Goal: Information Seeking & Learning: Learn about a topic

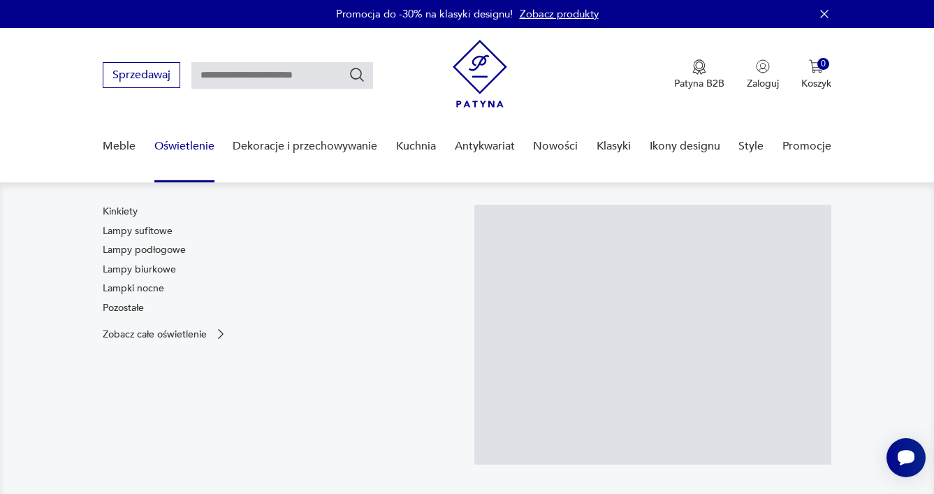
click at [198, 155] on link "Oświetlenie" at bounding box center [184, 146] width 60 height 54
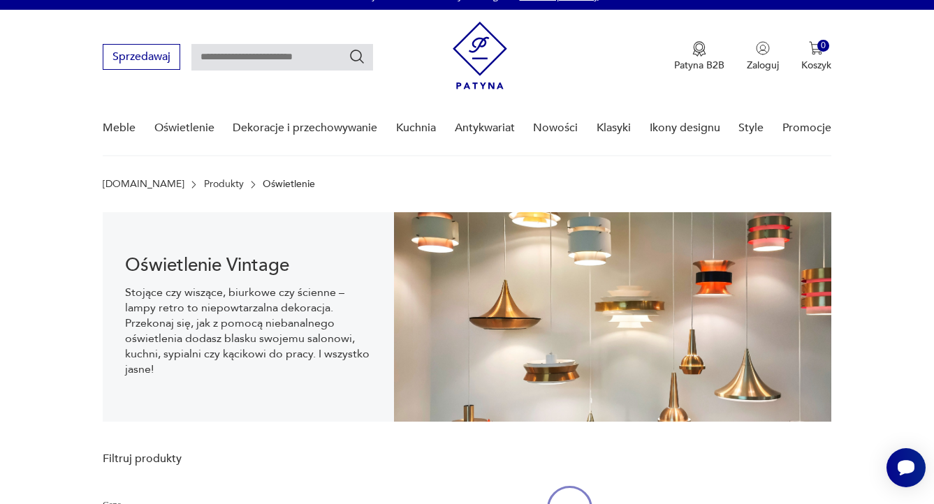
scroll to position [20, 0]
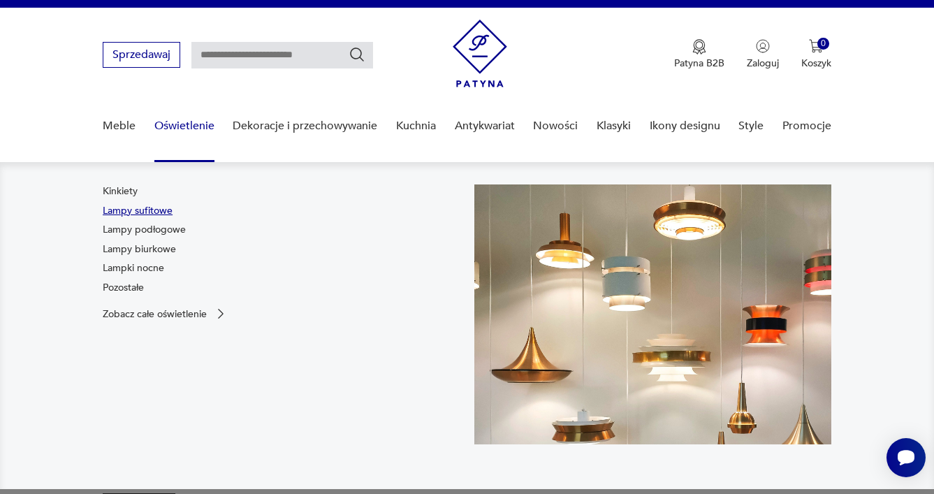
click at [150, 212] on link "Lampy sufitowe" at bounding box center [138, 211] width 70 height 14
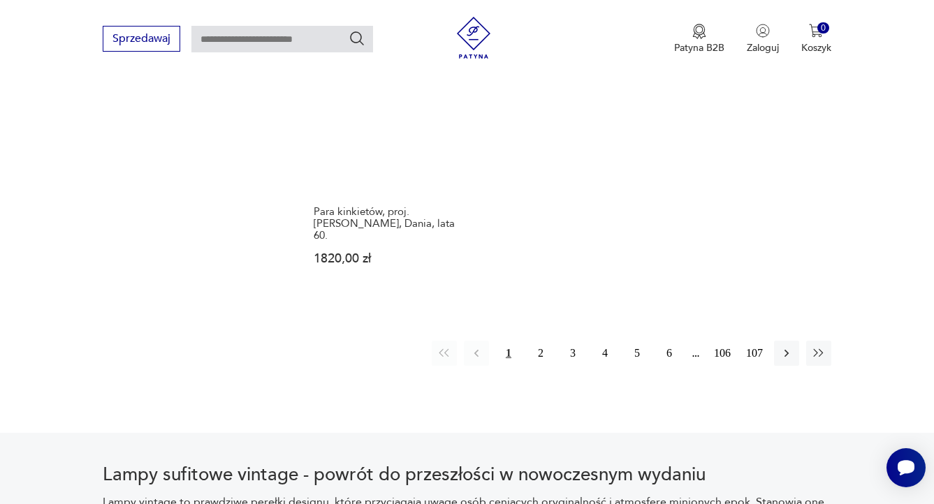
scroll to position [2132, 0]
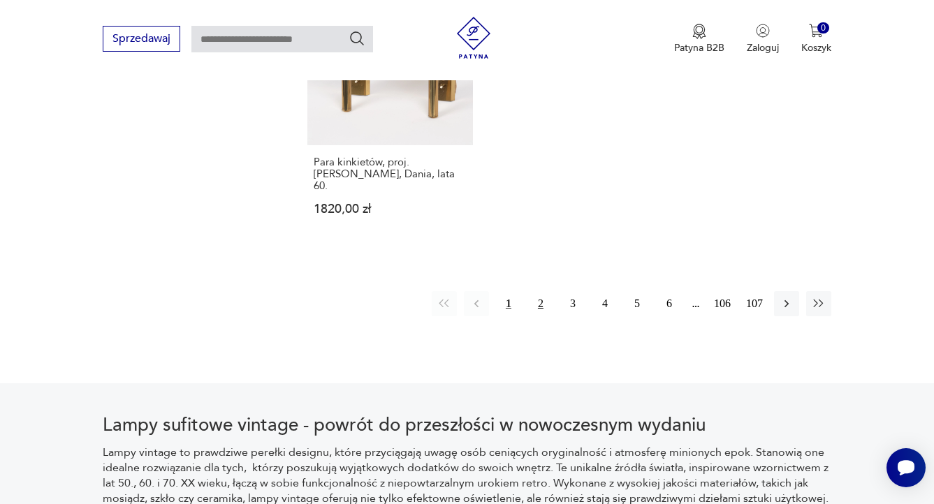
click at [541, 291] on button "2" at bounding box center [540, 303] width 25 height 25
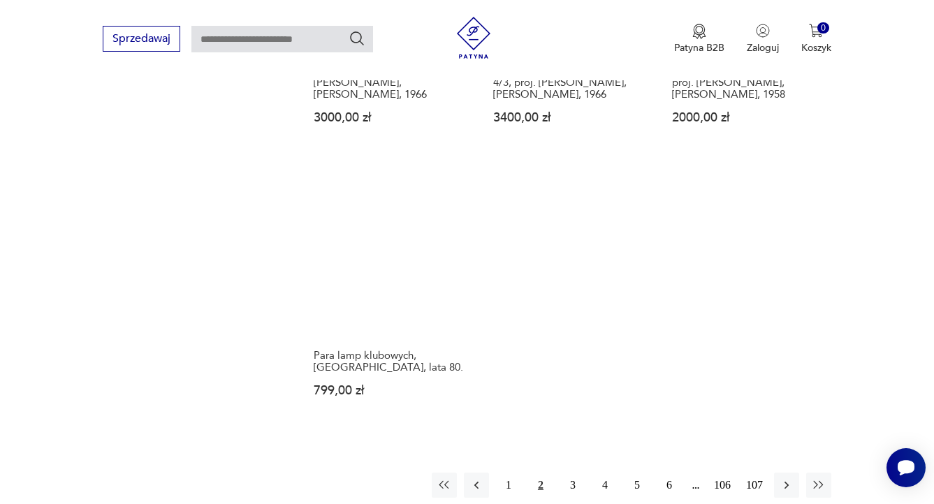
scroll to position [1954, 0]
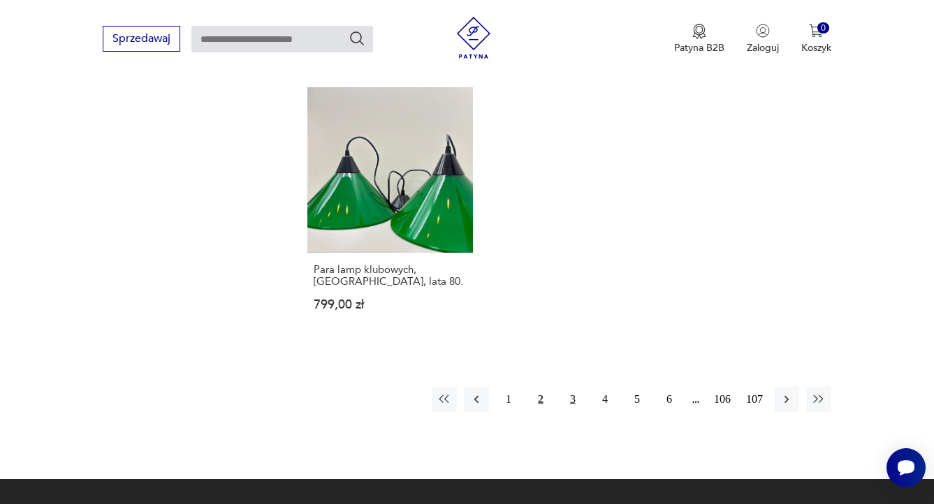
click at [575, 405] on button "3" at bounding box center [572, 399] width 25 height 25
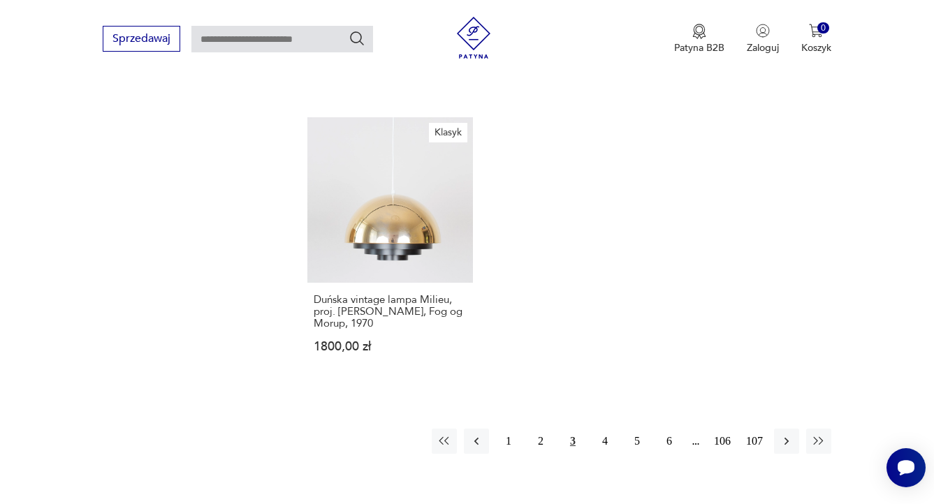
scroll to position [1952, 0]
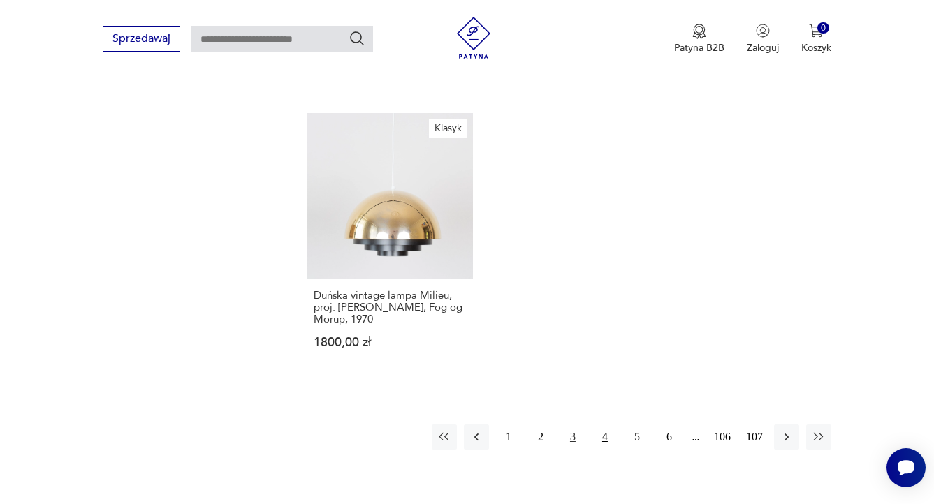
click at [604, 425] on button "4" at bounding box center [605, 437] width 25 height 25
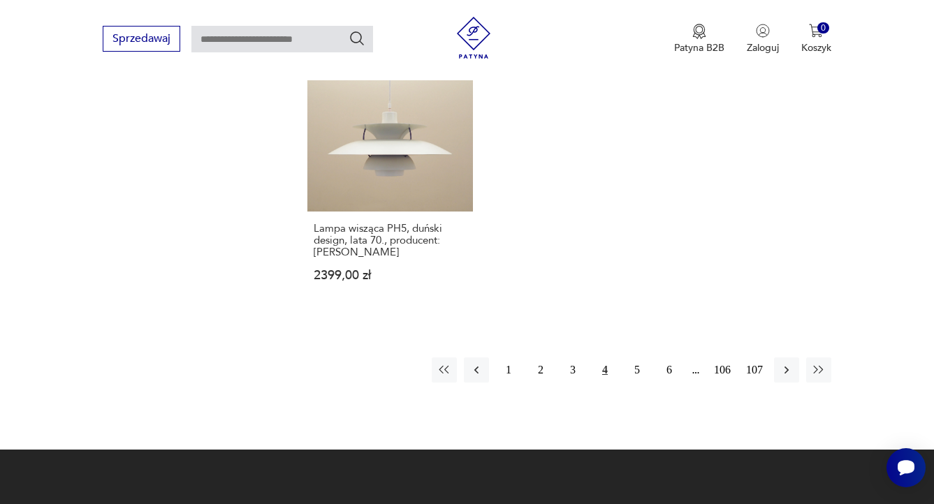
scroll to position [2219, 0]
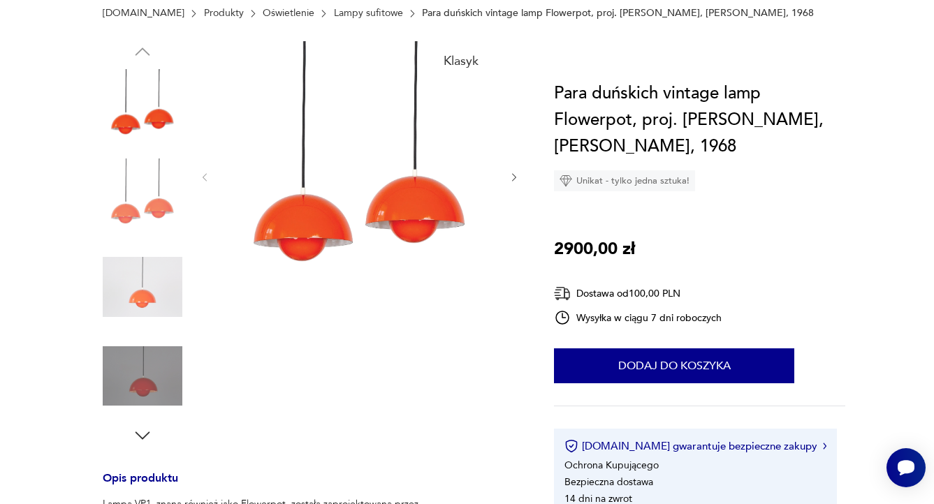
scroll to position [231, 0]
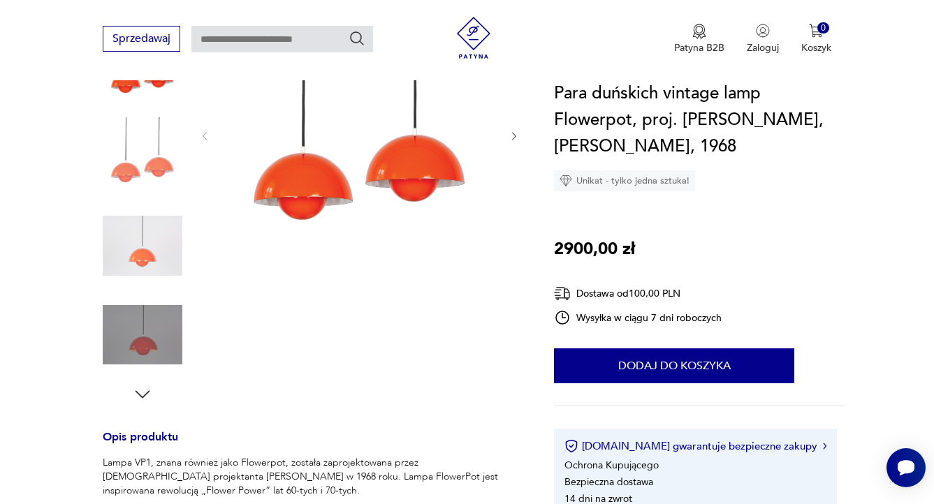
click at [146, 343] on img at bounding box center [143, 336] width 80 height 80
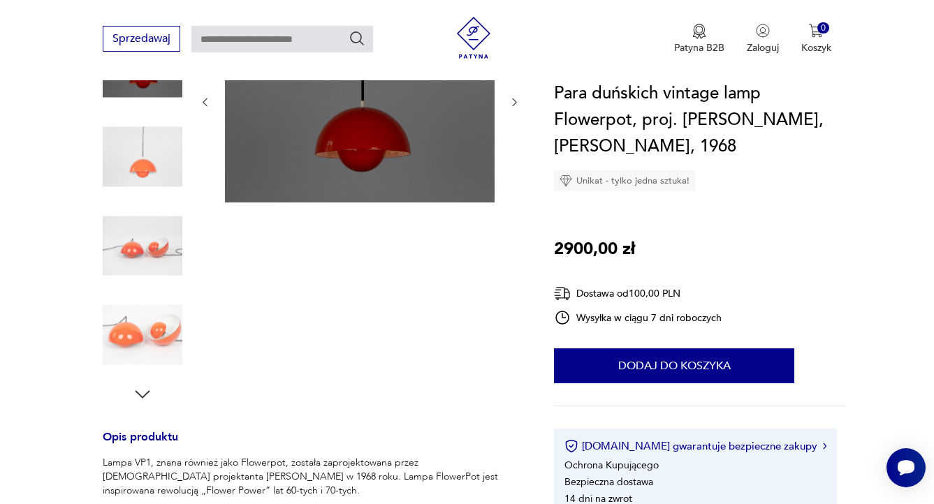
click at [129, 321] on img at bounding box center [143, 336] width 80 height 80
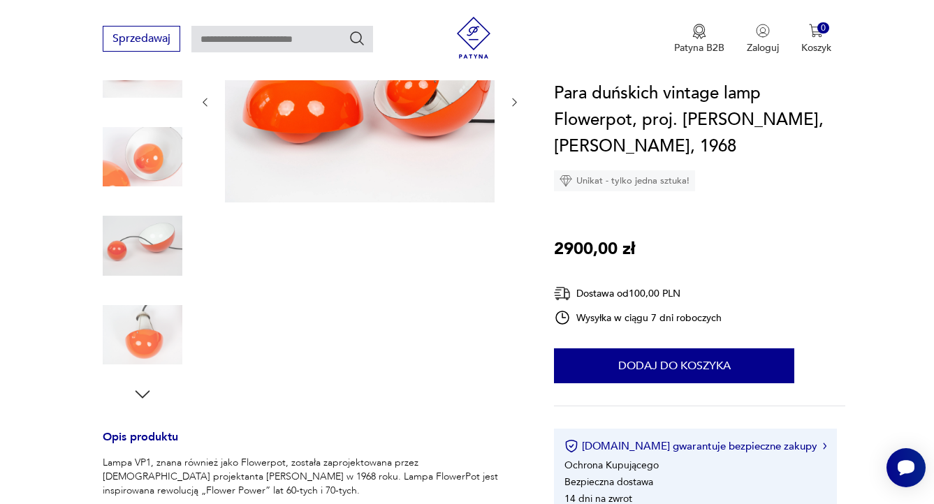
click at [140, 396] on icon "button" at bounding box center [142, 394] width 21 height 21
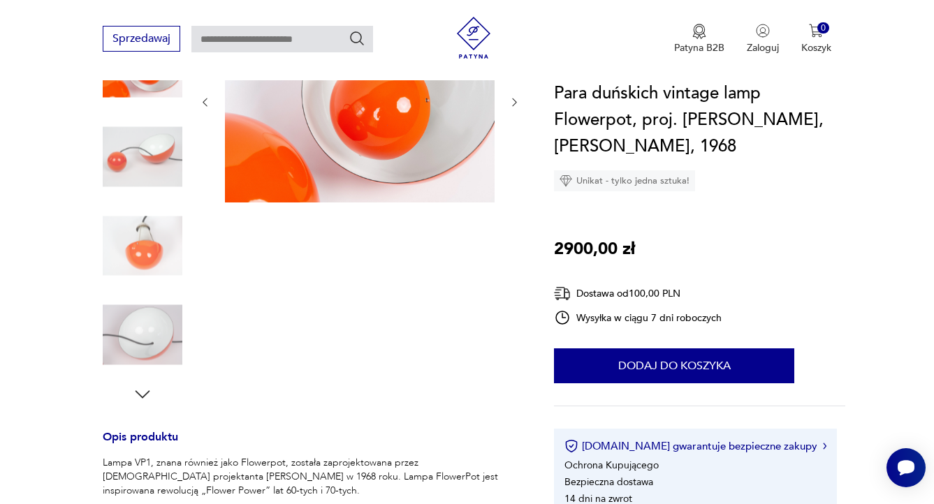
click at [140, 396] on icon "button" at bounding box center [142, 394] width 21 height 21
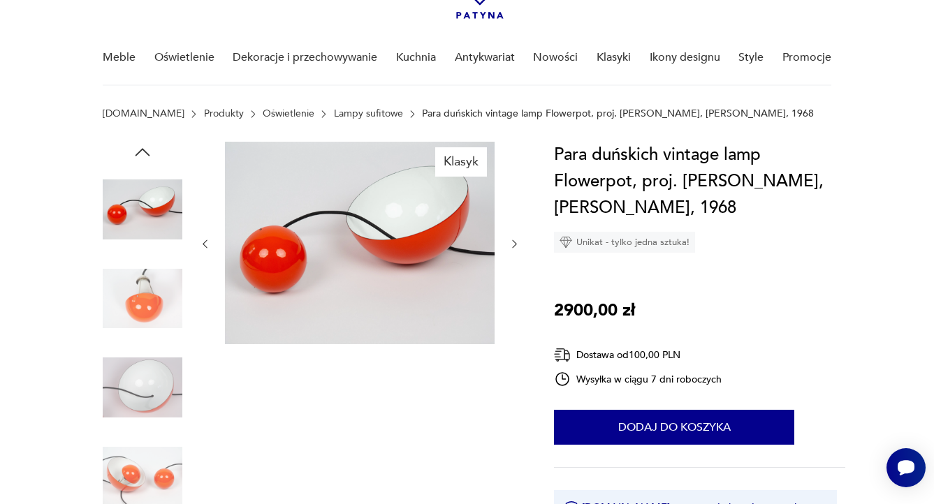
scroll to position [0, 0]
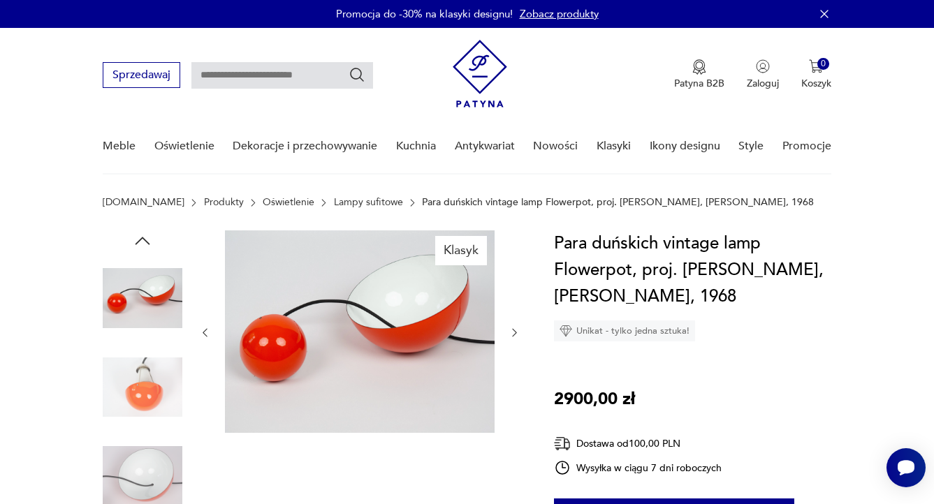
click at [136, 246] on icon "button" at bounding box center [142, 241] width 21 height 21
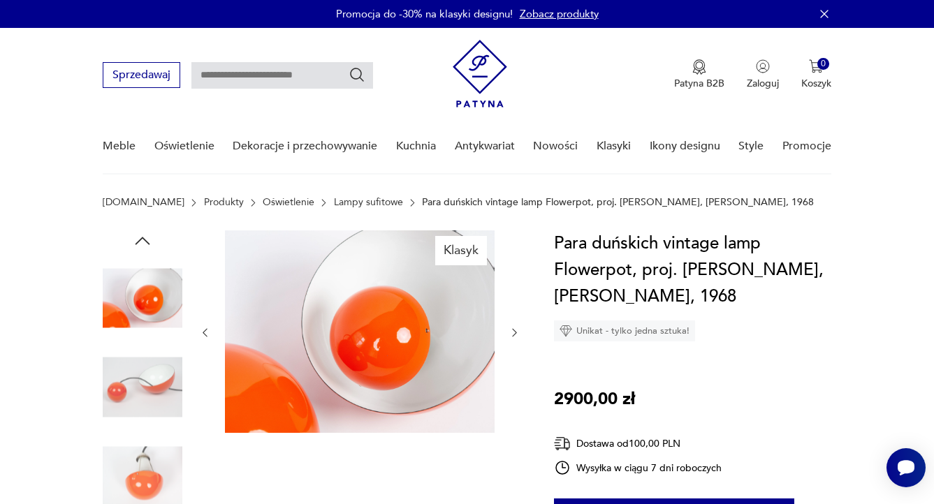
click at [136, 246] on icon "button" at bounding box center [142, 241] width 21 height 21
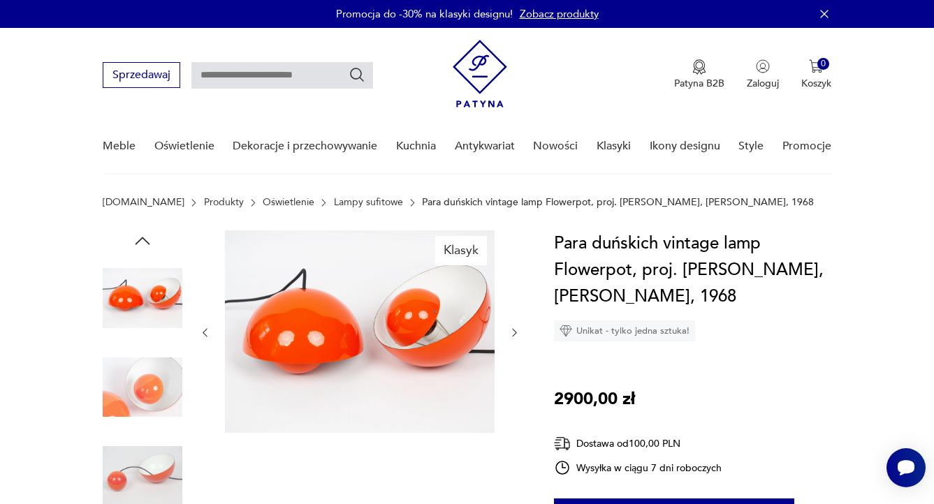
click at [136, 246] on icon "button" at bounding box center [142, 241] width 21 height 21
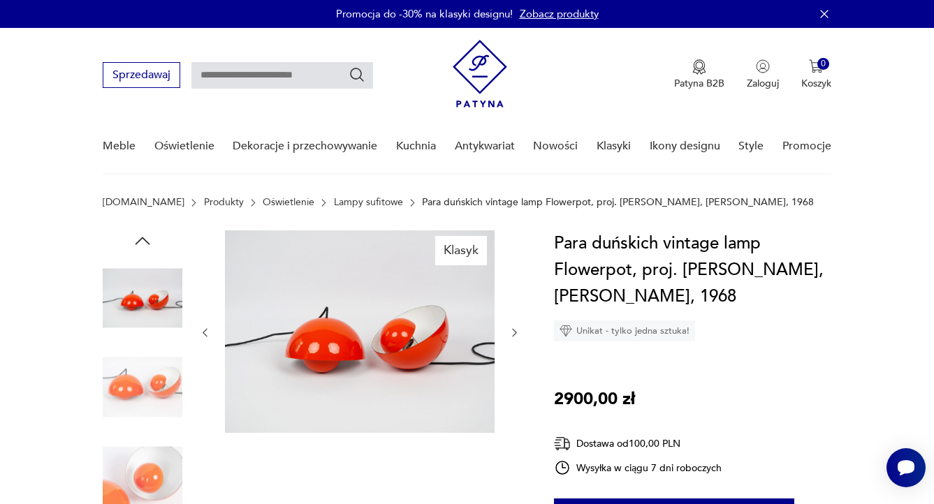
click at [136, 246] on icon "button" at bounding box center [142, 241] width 21 height 21
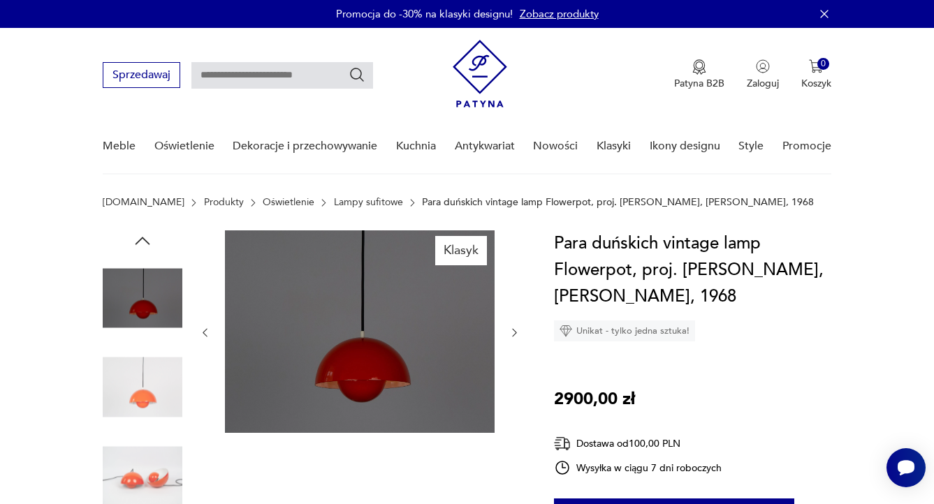
click at [136, 246] on icon "button" at bounding box center [142, 241] width 21 height 21
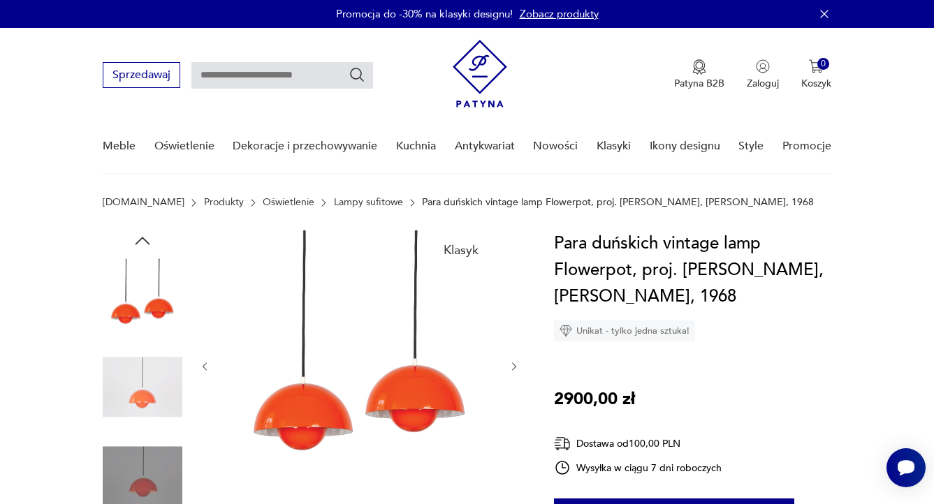
click at [136, 246] on icon "button" at bounding box center [142, 241] width 21 height 21
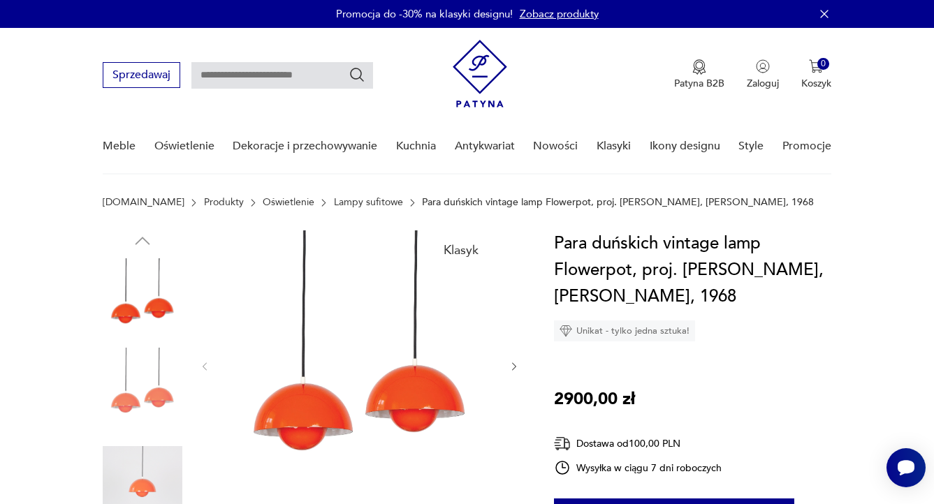
click at [136, 286] on img at bounding box center [143, 299] width 80 height 80
